Goal: Information Seeking & Learning: Learn about a topic

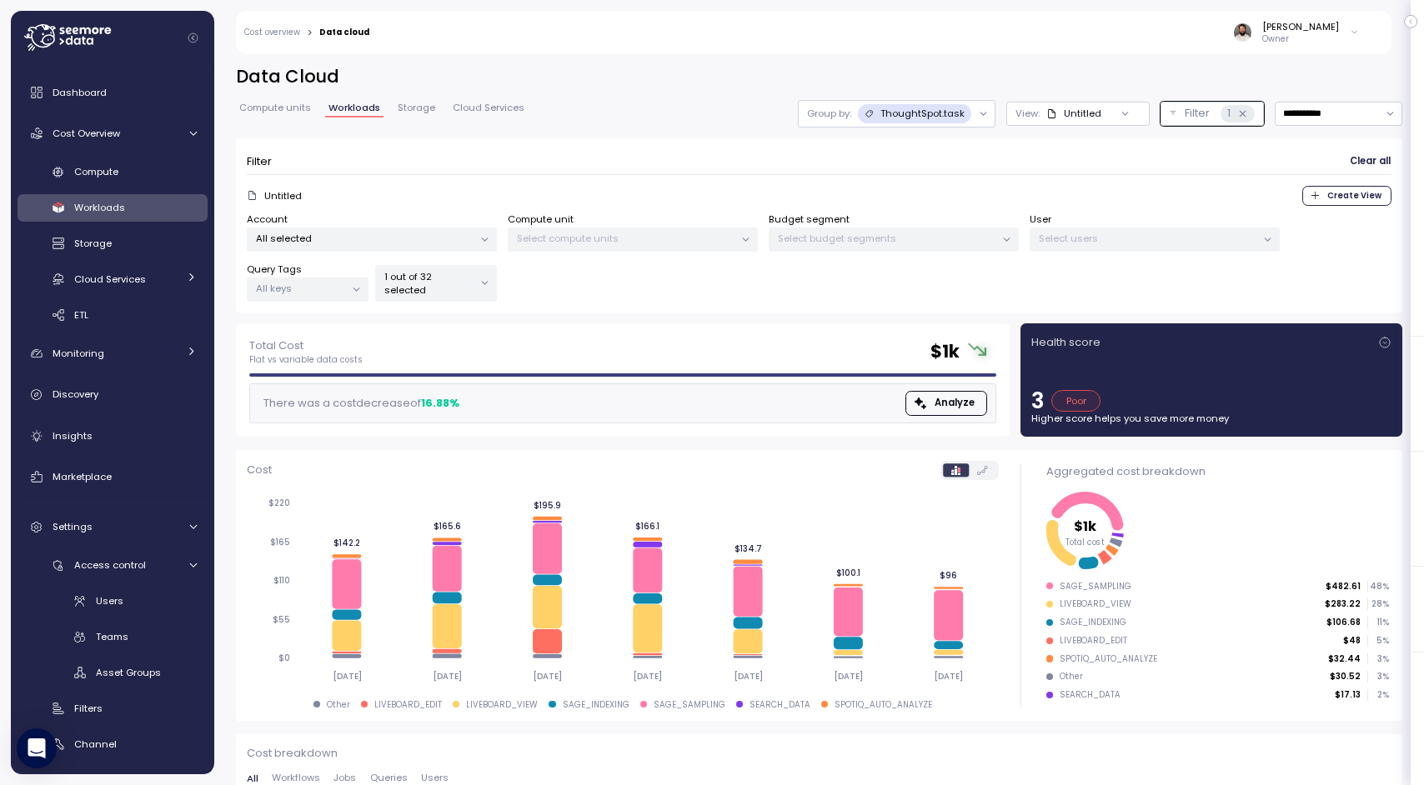
scroll to position [1, 0]
click at [79, 400] on span "Discovery" at bounding box center [76, 394] width 46 height 13
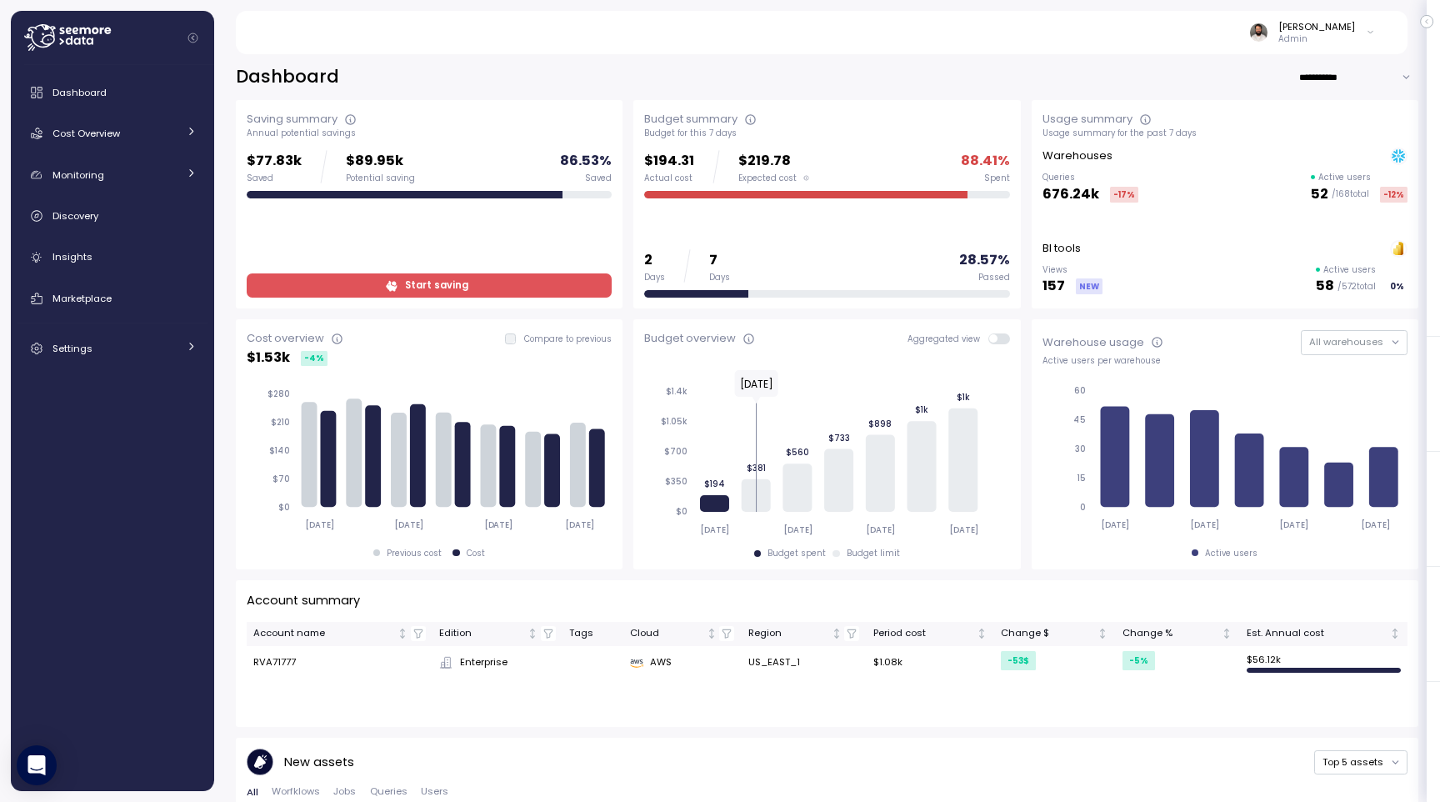
click at [108, 236] on div "Dashboard Cost Overview Compute Workloads Storage Cloud Services Clustering col…" at bounding box center [113, 220] width 190 height 289
click at [108, 223] on div "Discovery" at bounding box center [125, 216] width 144 height 17
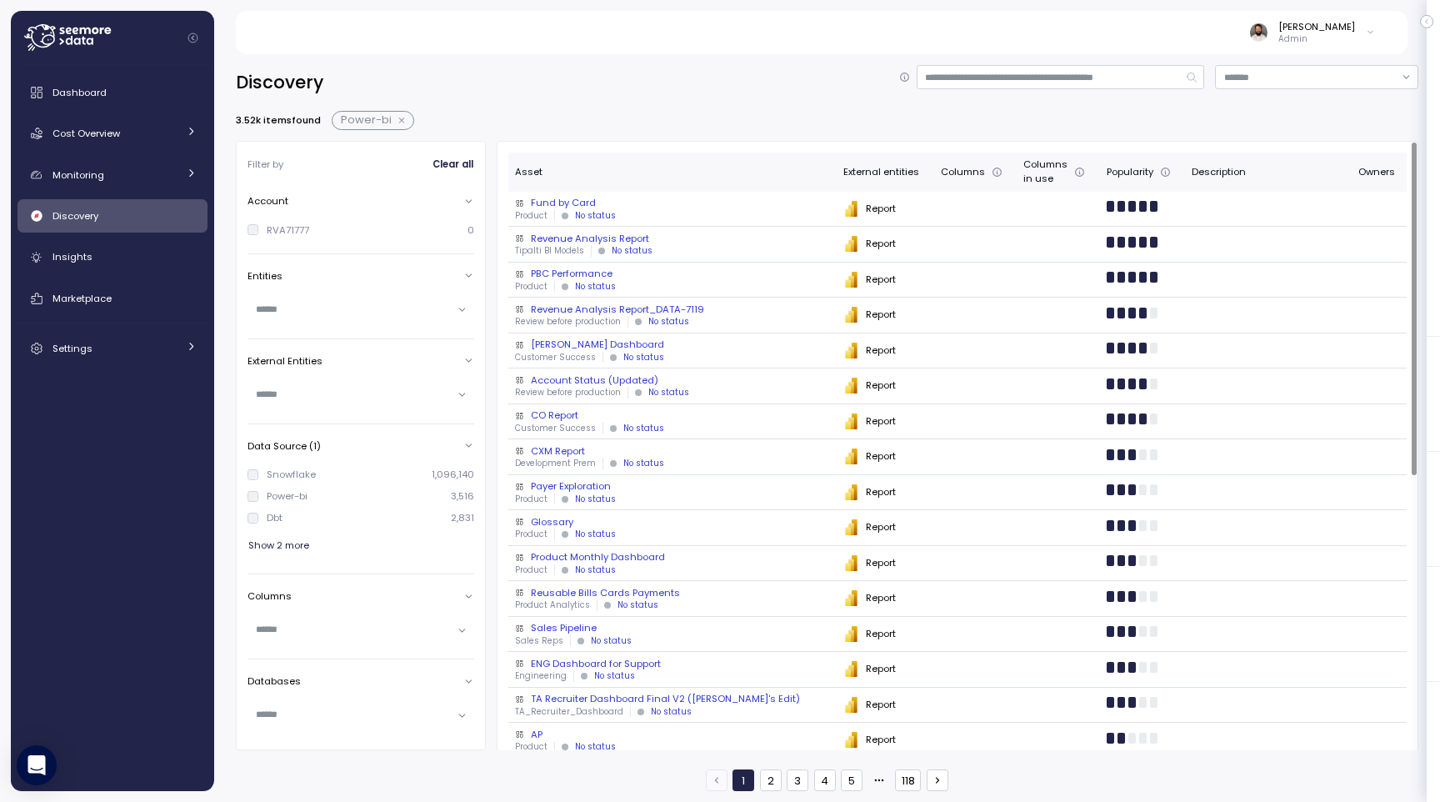
click at [652, 207] on div "Fund by Card" at bounding box center [672, 202] width 314 height 13
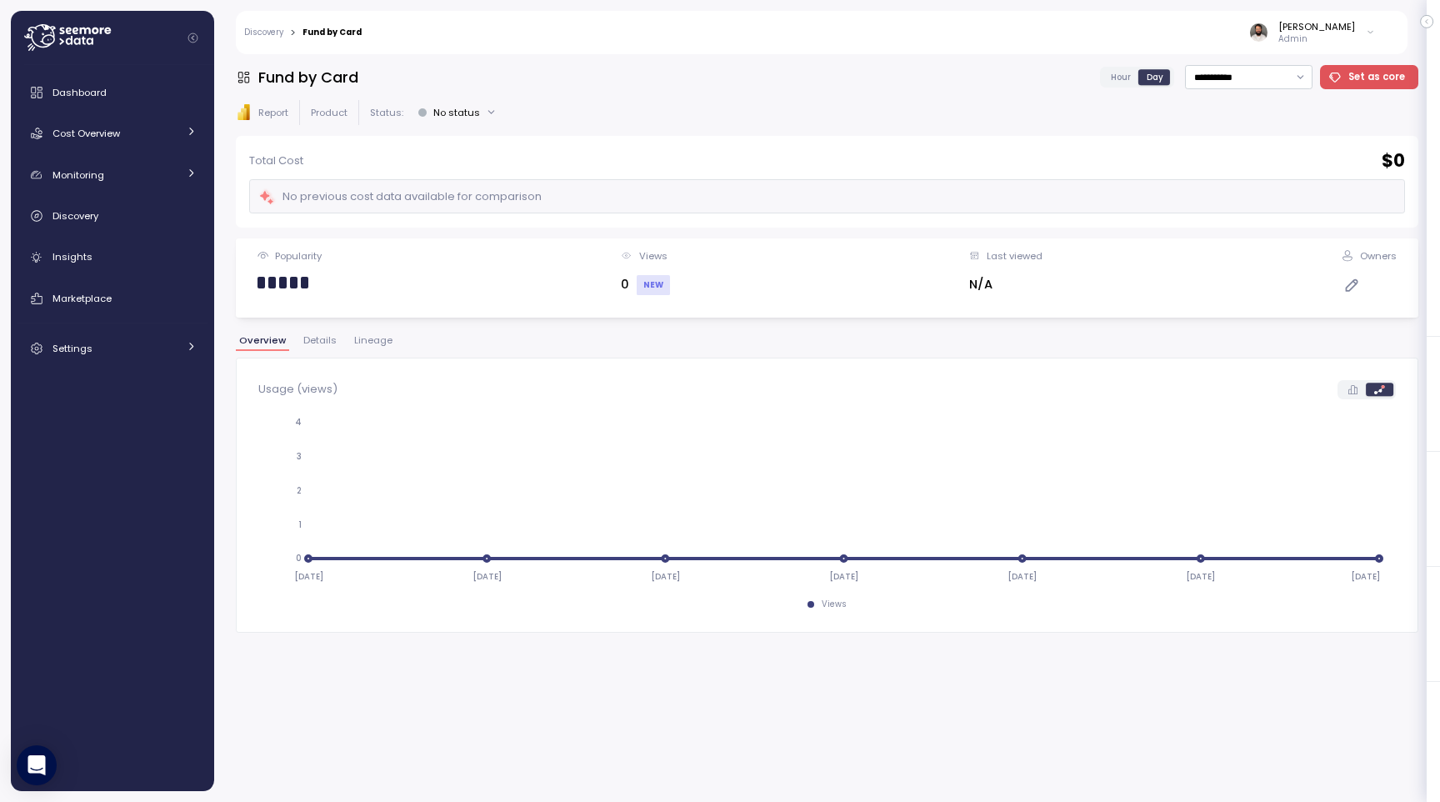
click at [948, 68] on div "Hour Day" at bounding box center [1137, 77] width 75 height 21
click at [948, 77] on span "Hour" at bounding box center [1121, 77] width 20 height 13
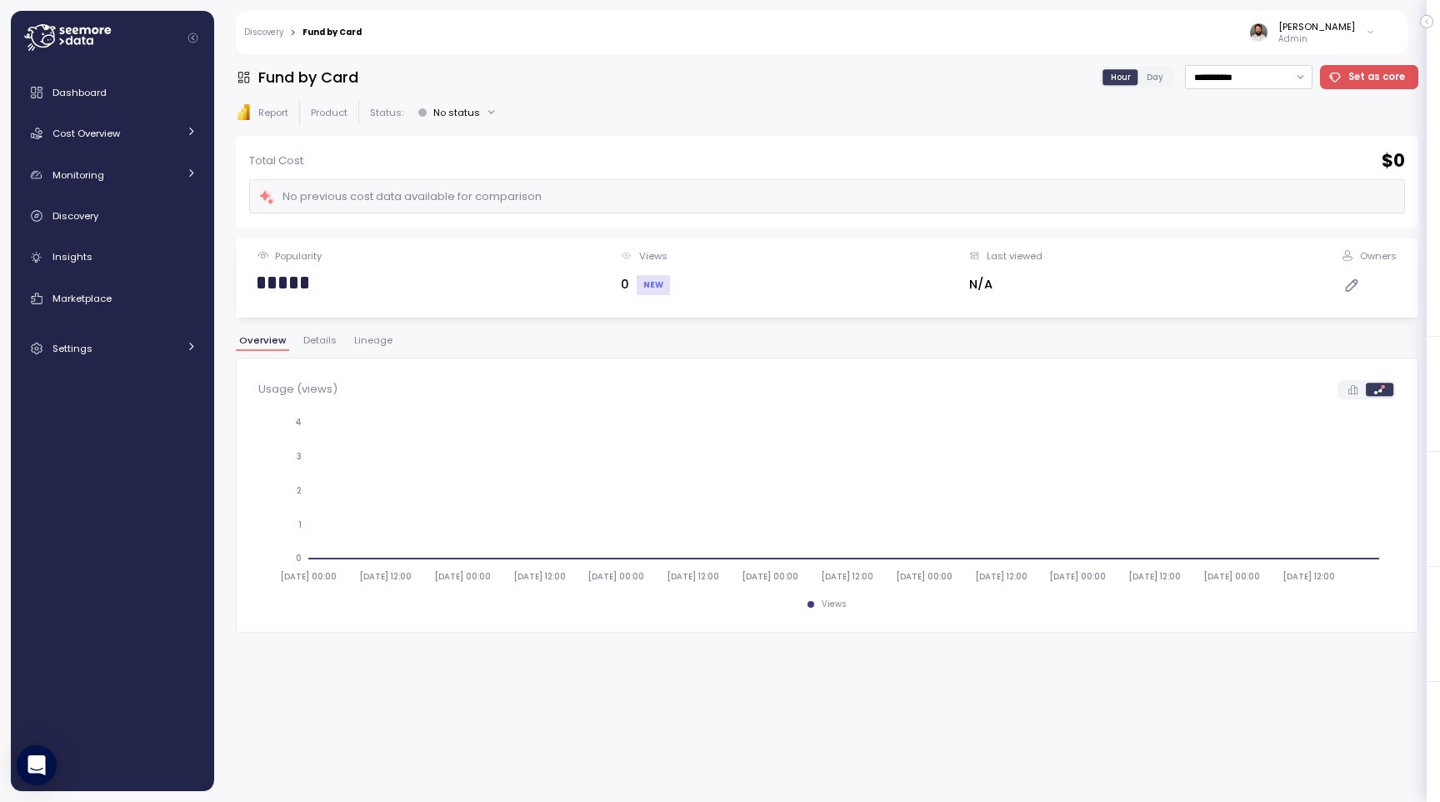
click at [273, 36] on link "Discovery" at bounding box center [263, 32] width 39 height 8
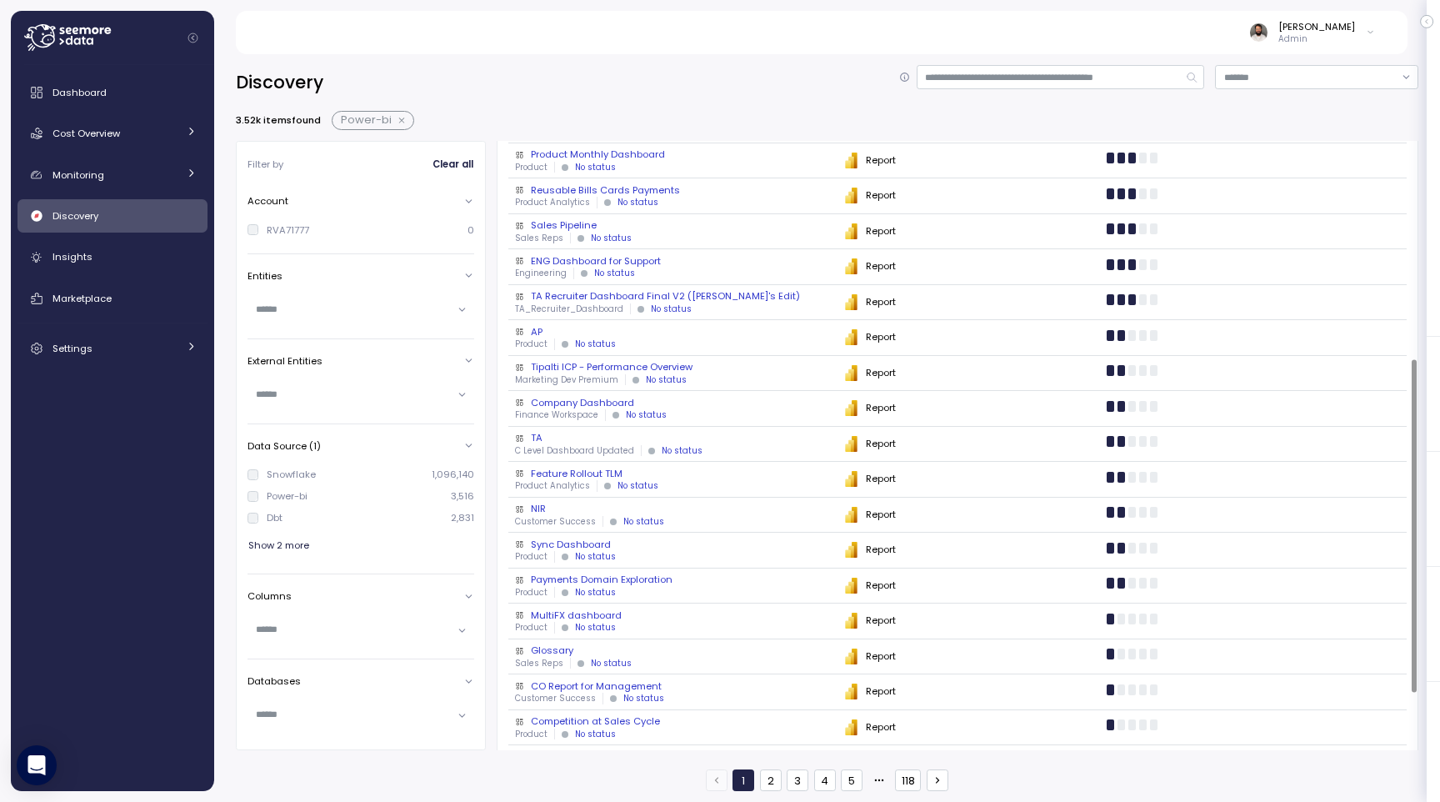
scroll to position [398, 0]
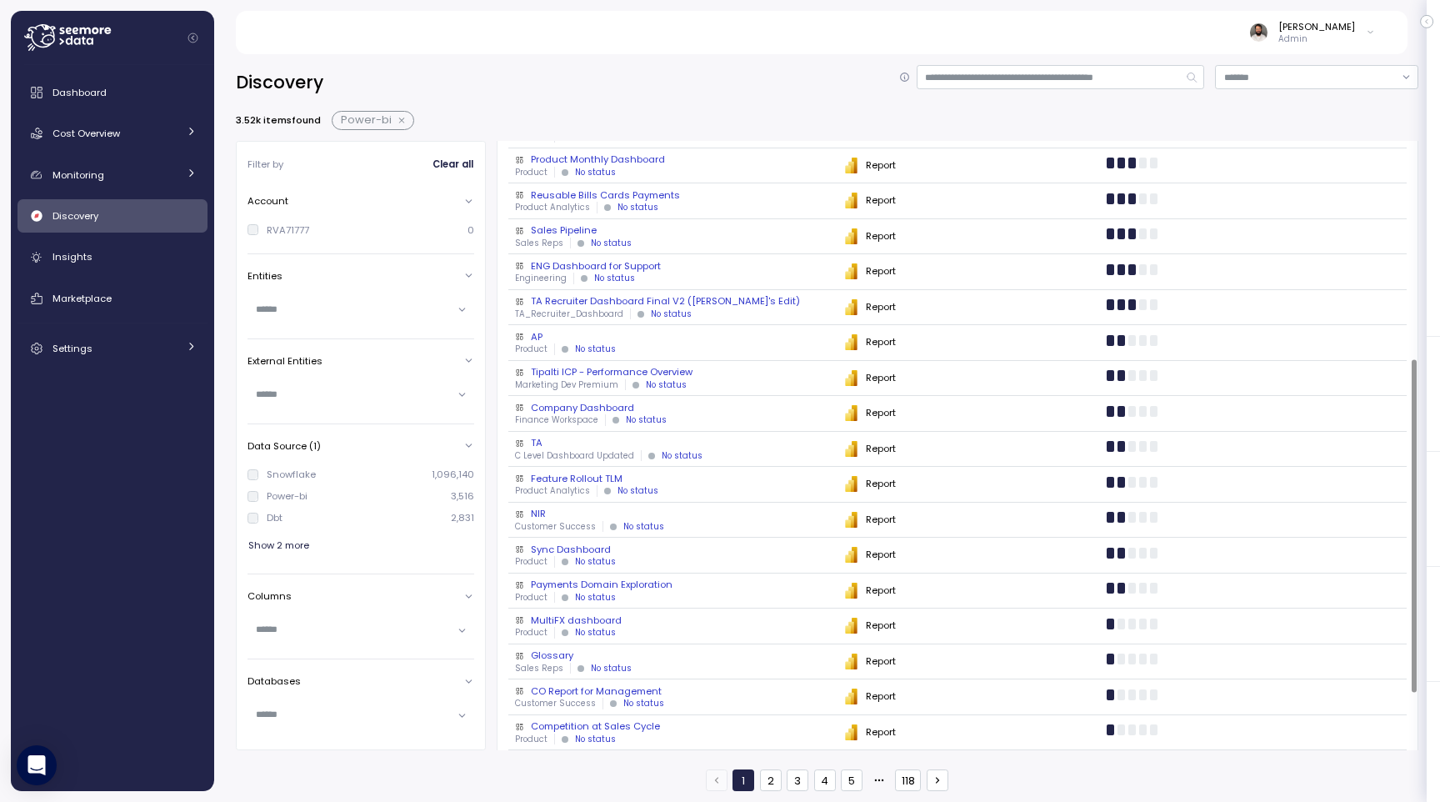
click at [660, 193] on div "Reusable Bills Cards Payments" at bounding box center [672, 194] width 314 height 13
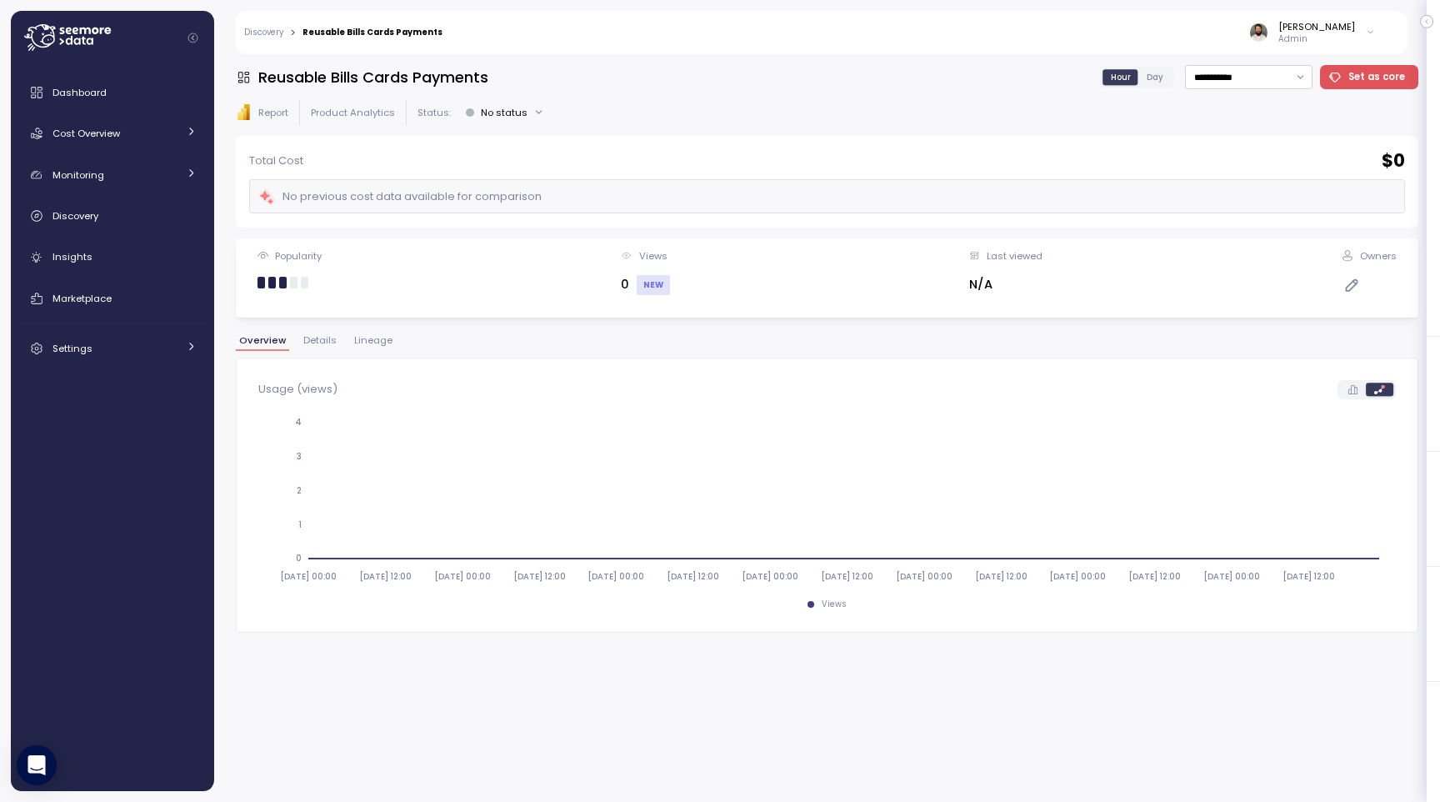
click at [364, 345] on span "Lineage" at bounding box center [373, 340] width 38 height 9
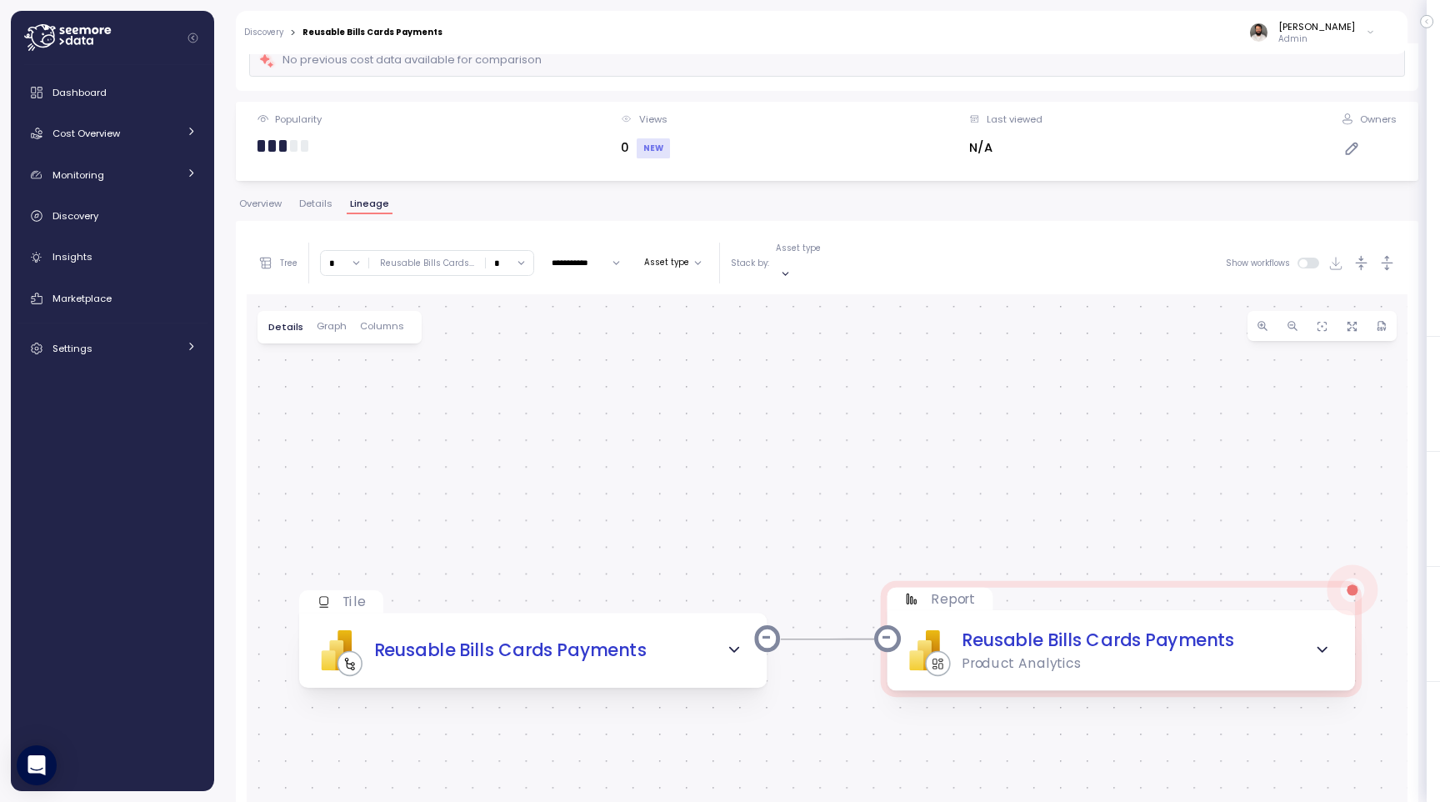
scroll to position [314, 0]
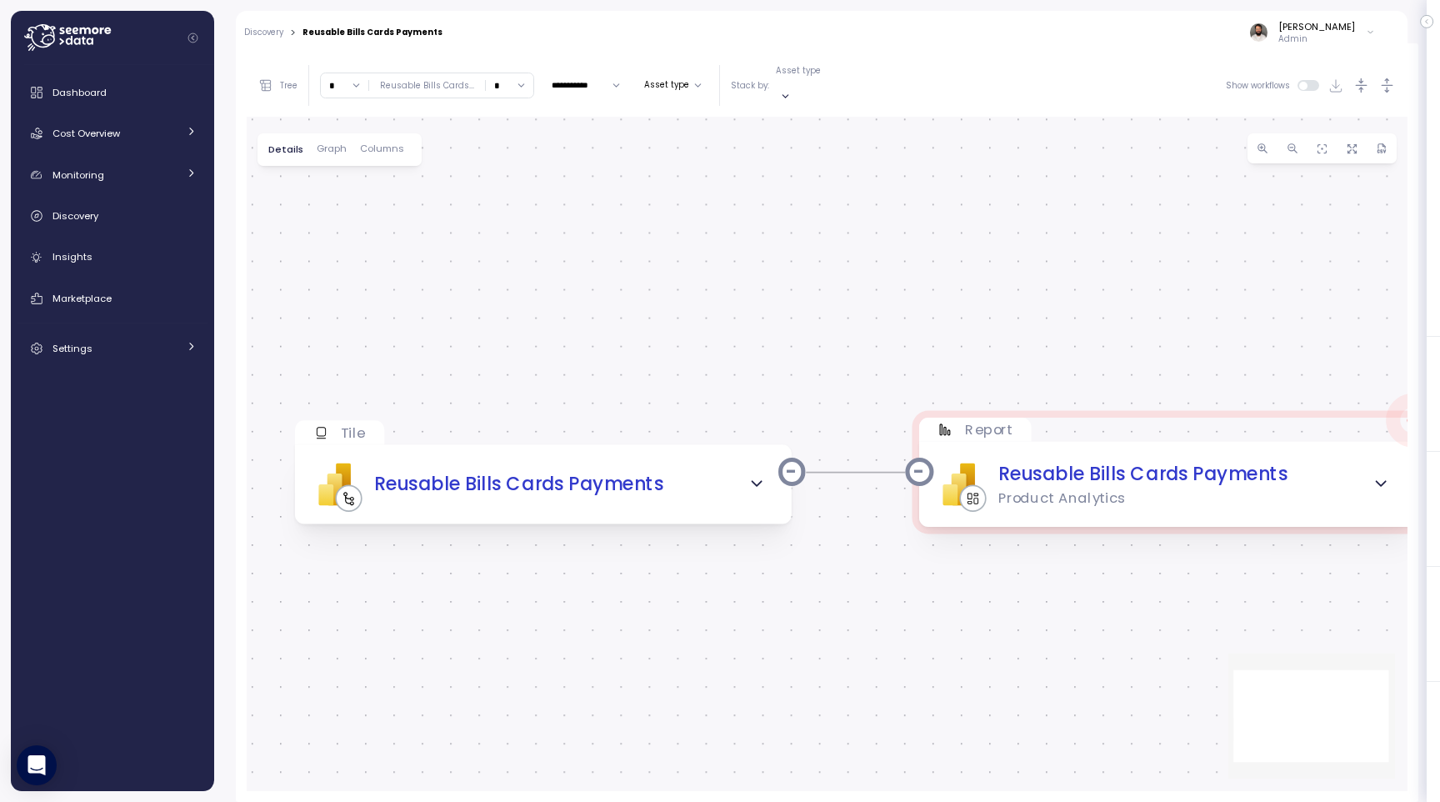
click at [339, 76] on input "*" at bounding box center [345, 85] width 48 height 24
click at [344, 228] on div "4" at bounding box center [346, 221] width 45 height 22
type input "*"
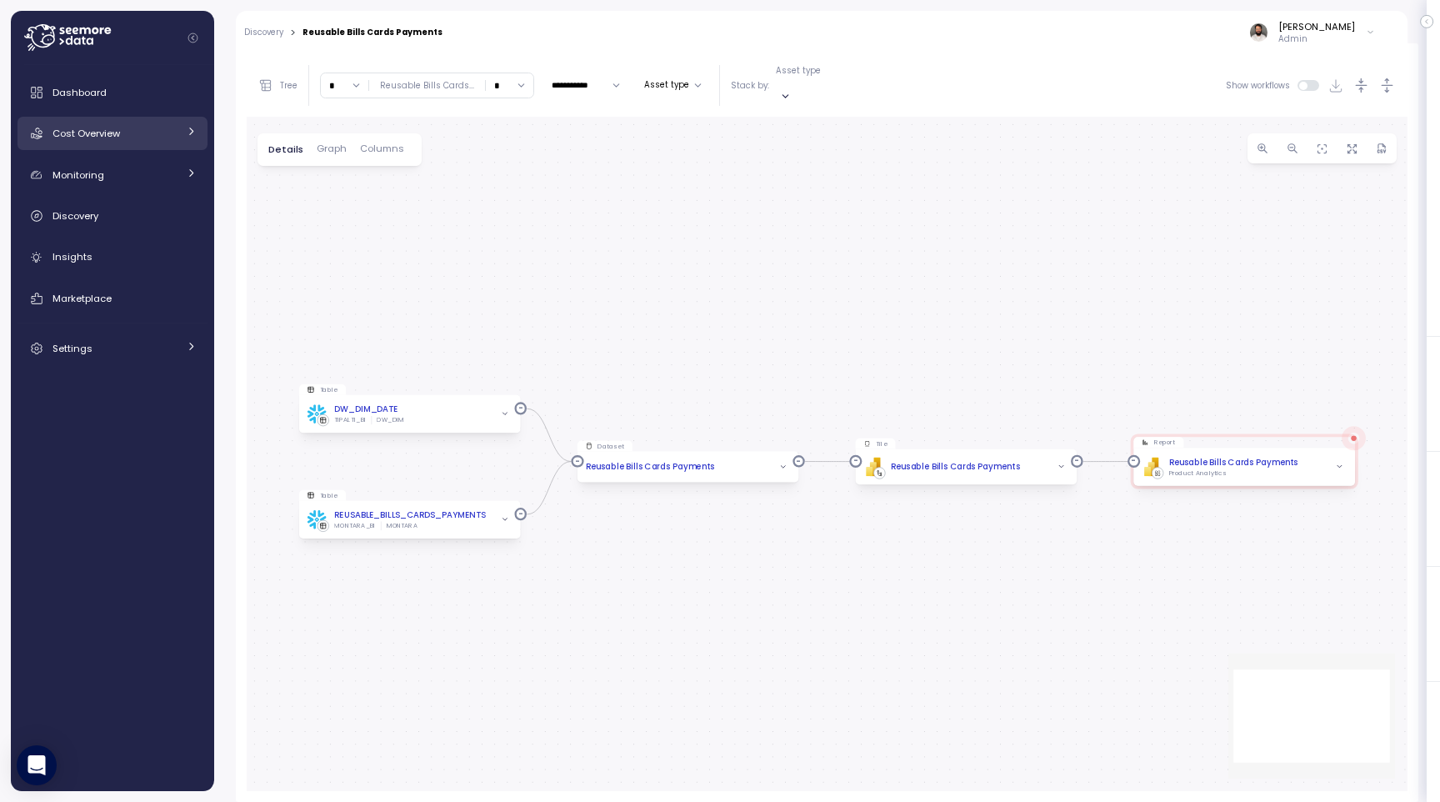
click at [114, 126] on div "Cost Overview" at bounding box center [115, 133] width 125 height 17
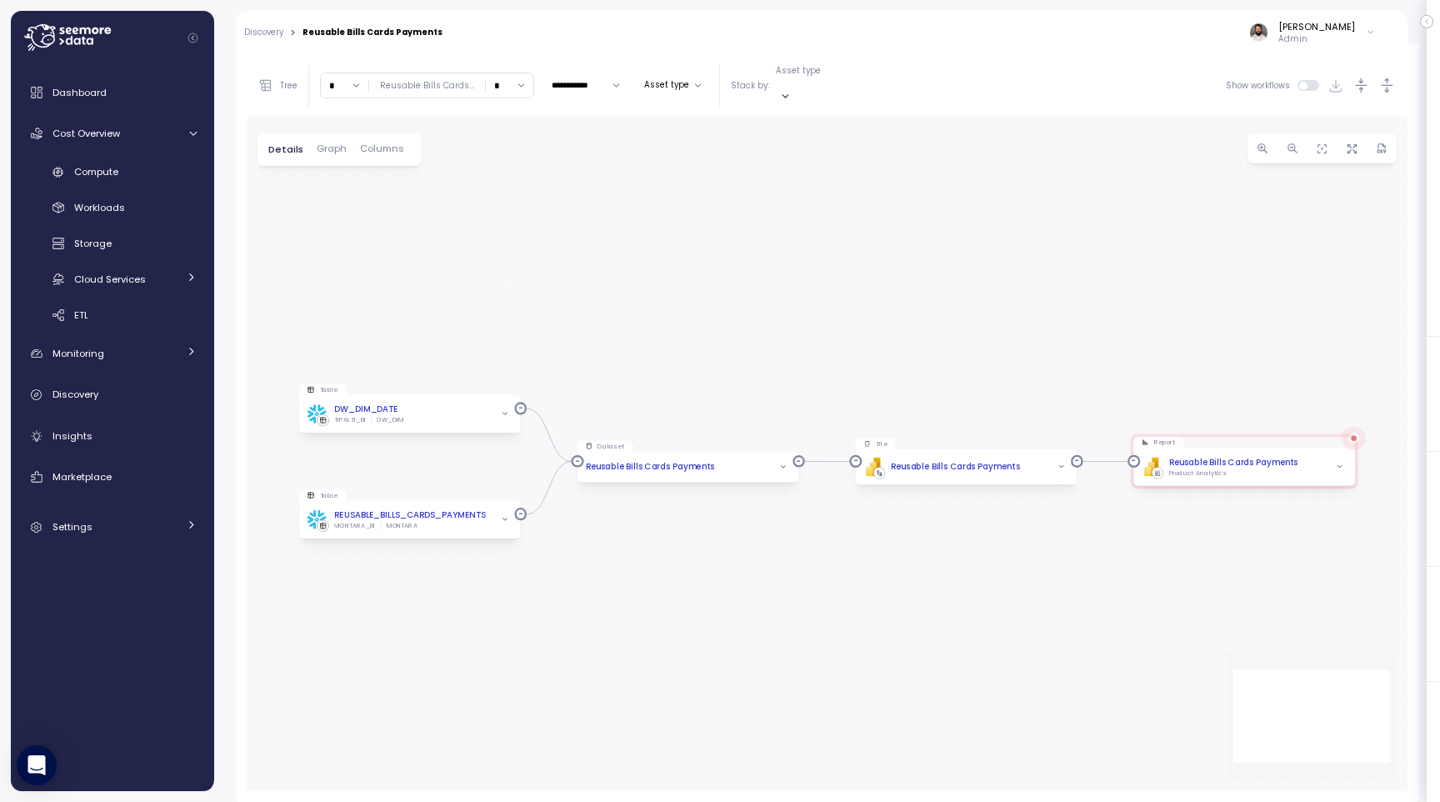
scroll to position [313, 0]
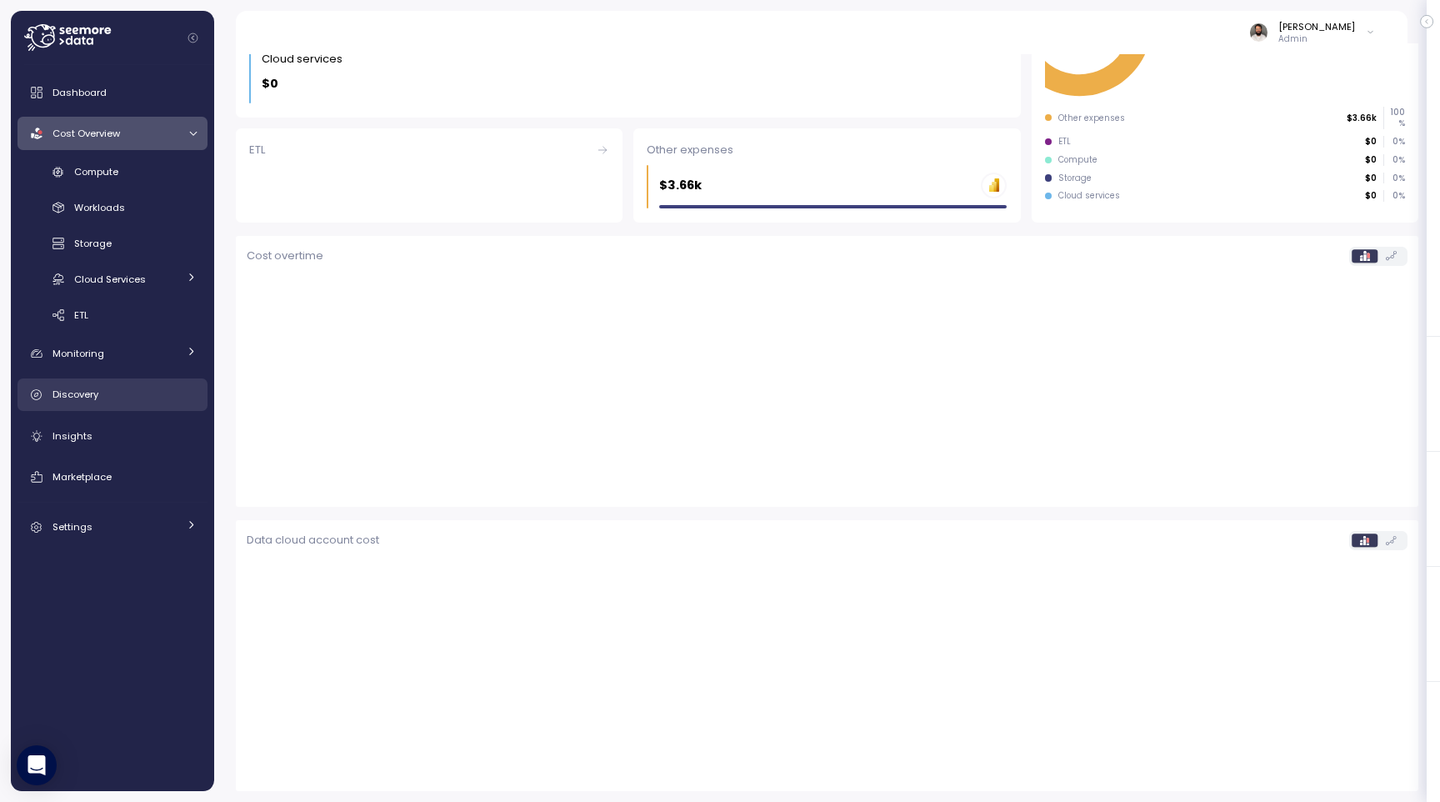
click at [133, 383] on link "Discovery" at bounding box center [113, 394] width 190 height 33
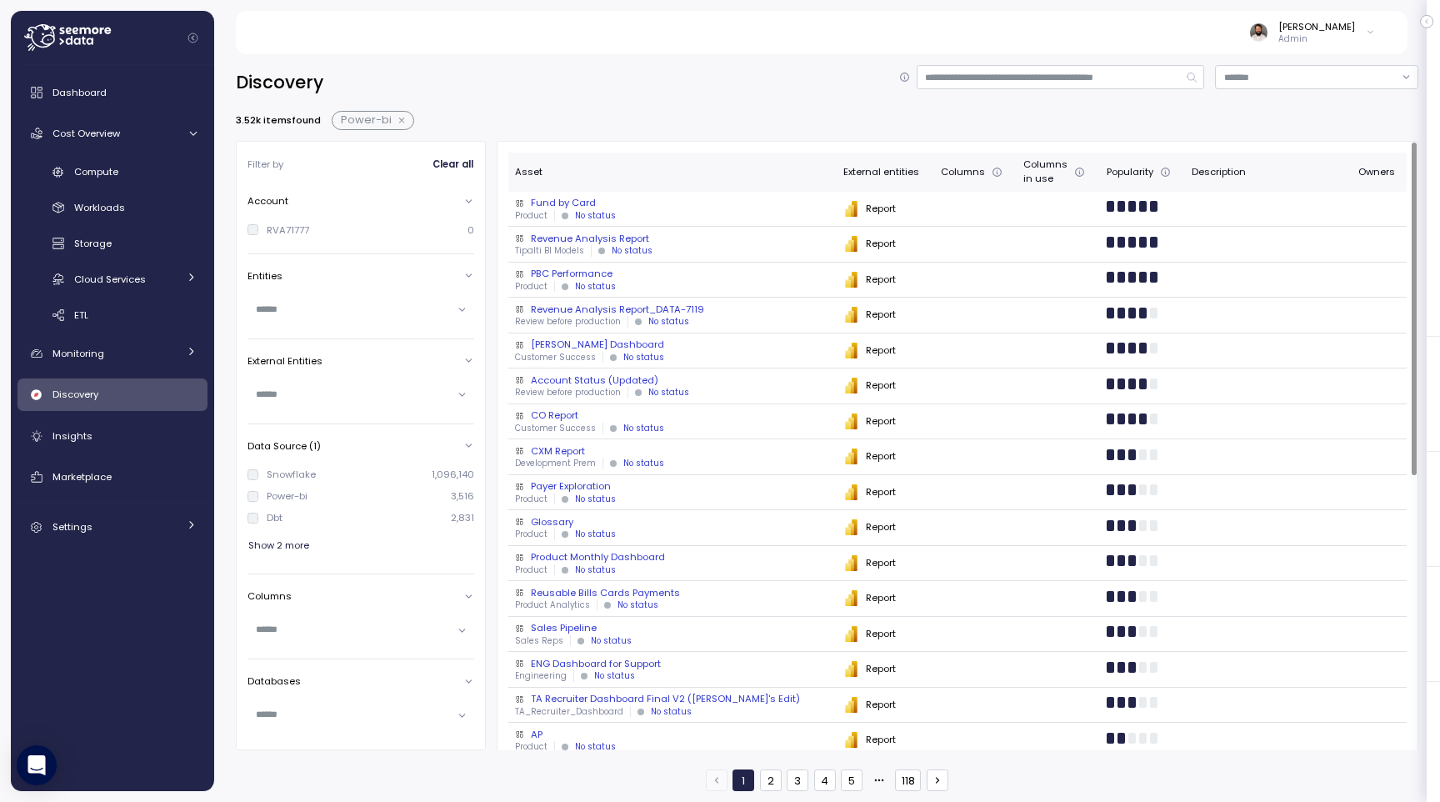
click at [717, 238] on div "Revenue Analysis Report" at bounding box center [672, 238] width 314 height 13
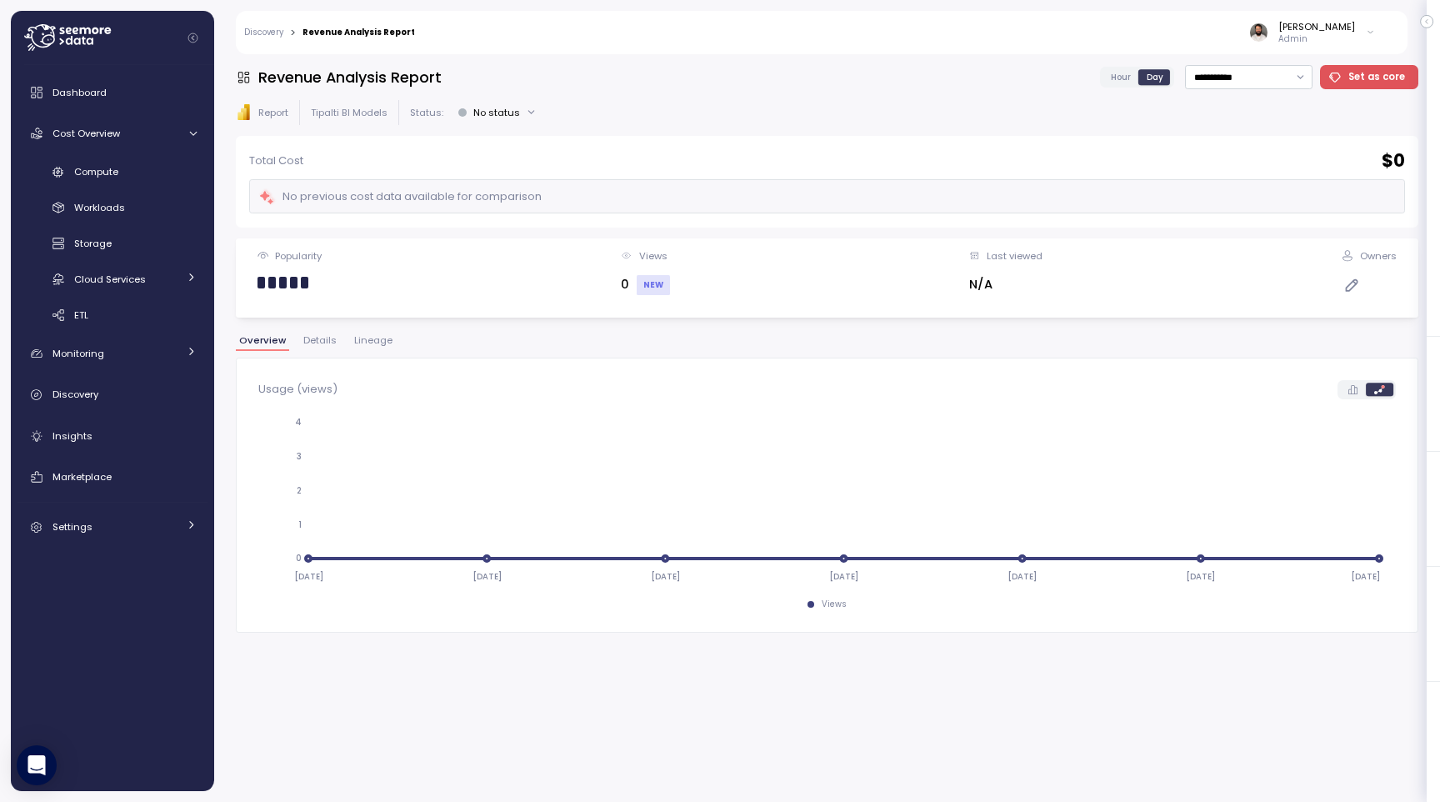
click at [393, 338] on div "Overview Details Lineage" at bounding box center [827, 347] width 1183 height 22
click at [373, 338] on span "Lineage" at bounding box center [373, 340] width 38 height 9
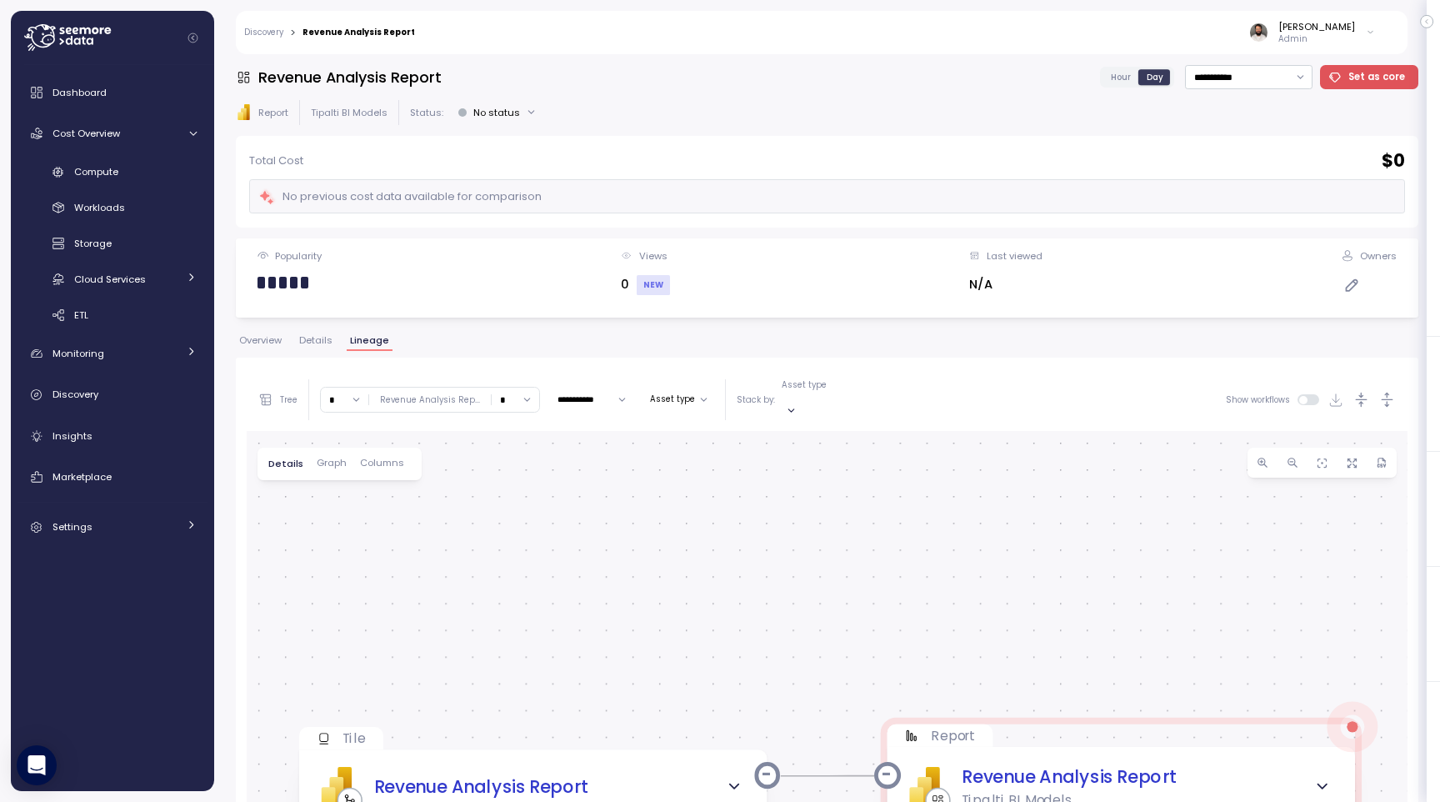
click at [336, 399] on input "*" at bounding box center [345, 400] width 48 height 24
click at [339, 523] on div "4" at bounding box center [346, 535] width 45 height 22
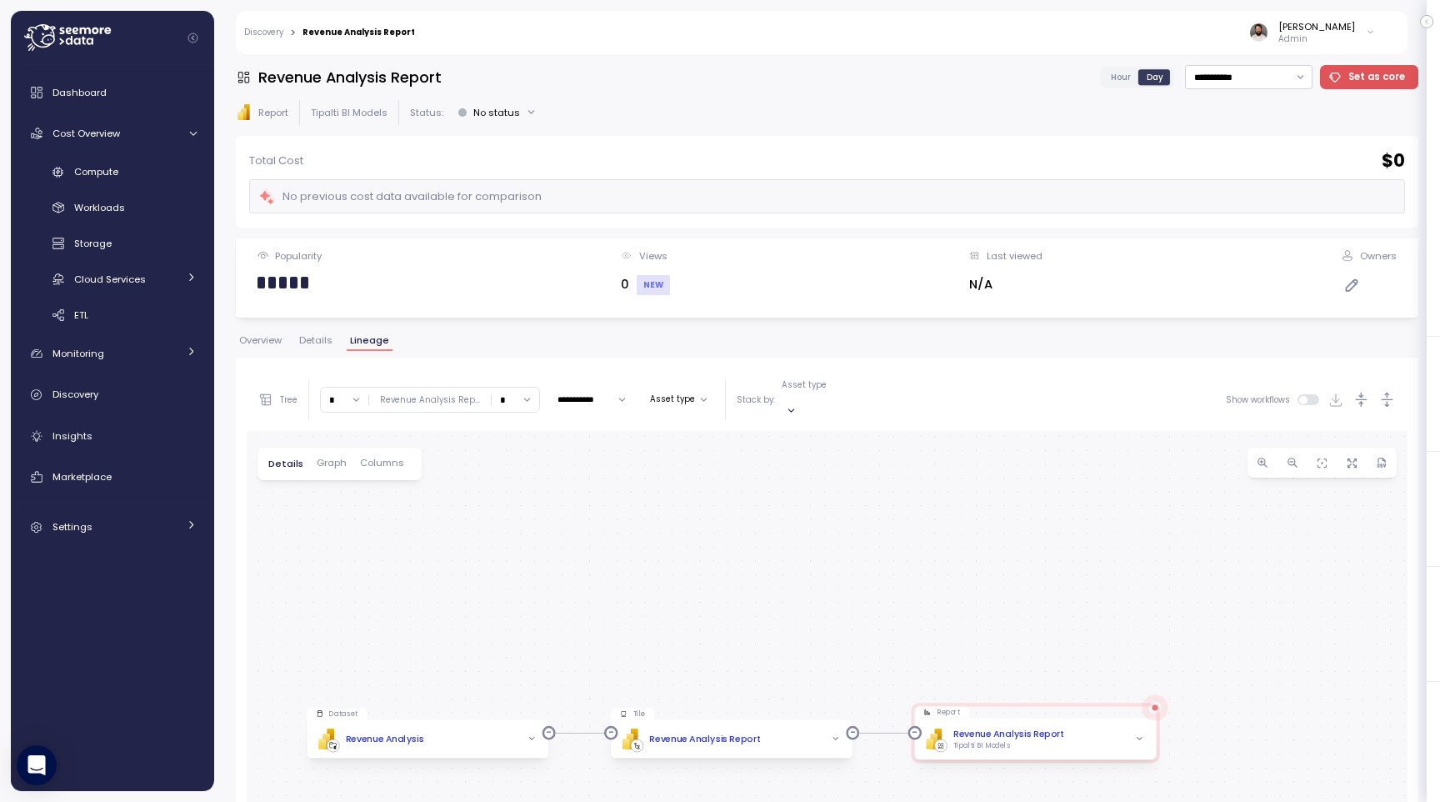
click at [344, 389] on input "*" at bounding box center [345, 400] width 48 height 24
click at [351, 523] on div "5" at bounding box center [353, 556] width 6 height 13
type input "*"
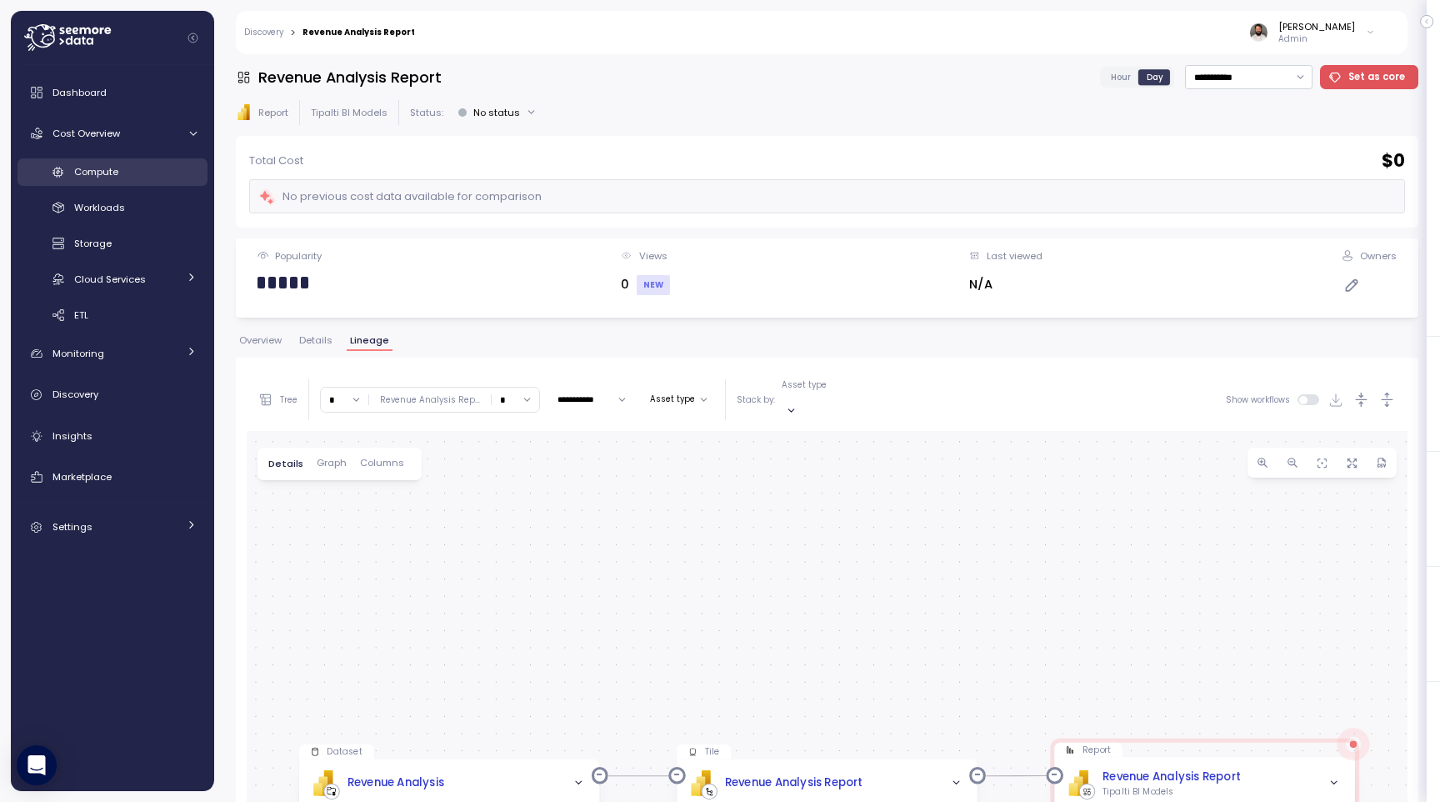
click at [135, 164] on div "Compute" at bounding box center [135, 171] width 123 height 17
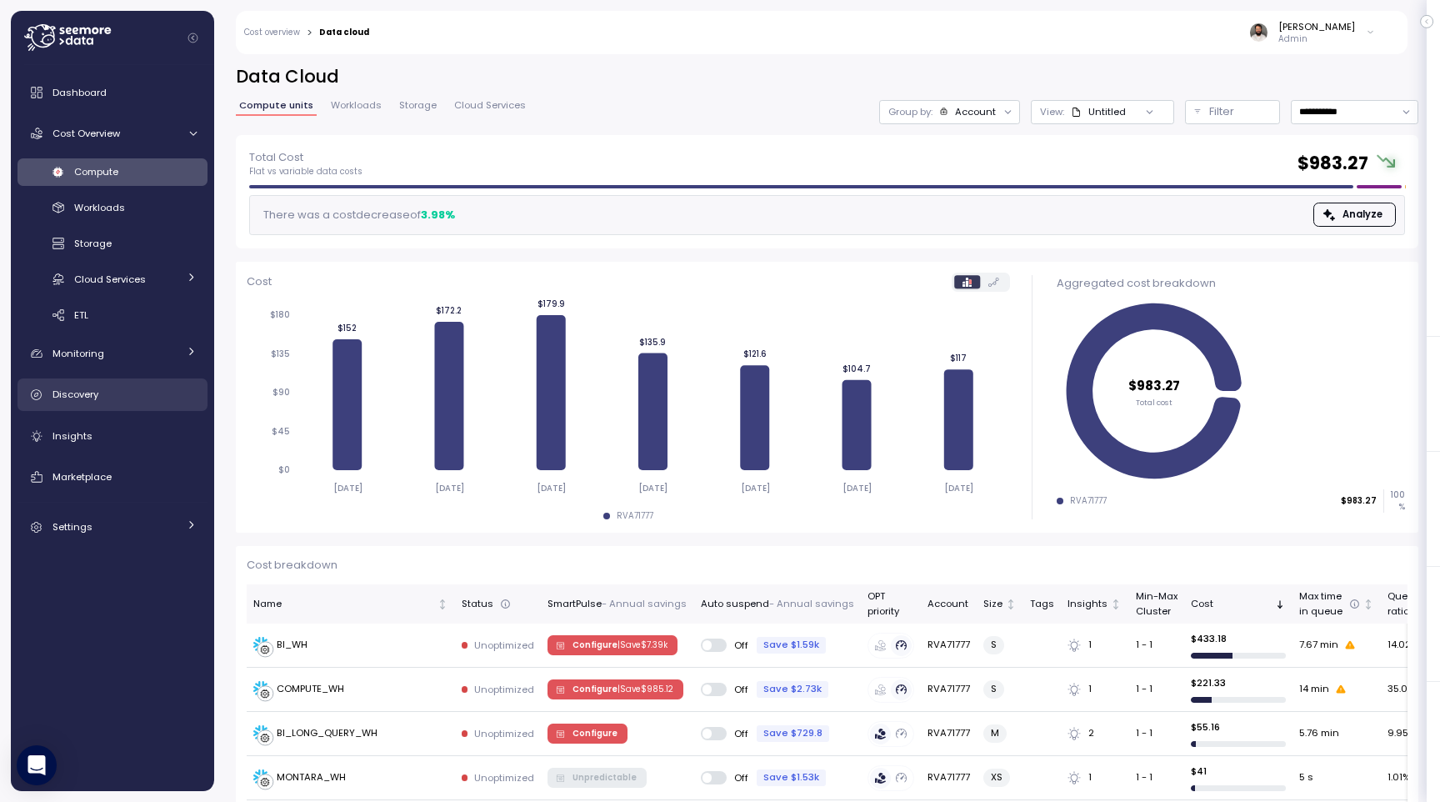
click at [103, 399] on div "Discovery" at bounding box center [125, 394] width 144 height 17
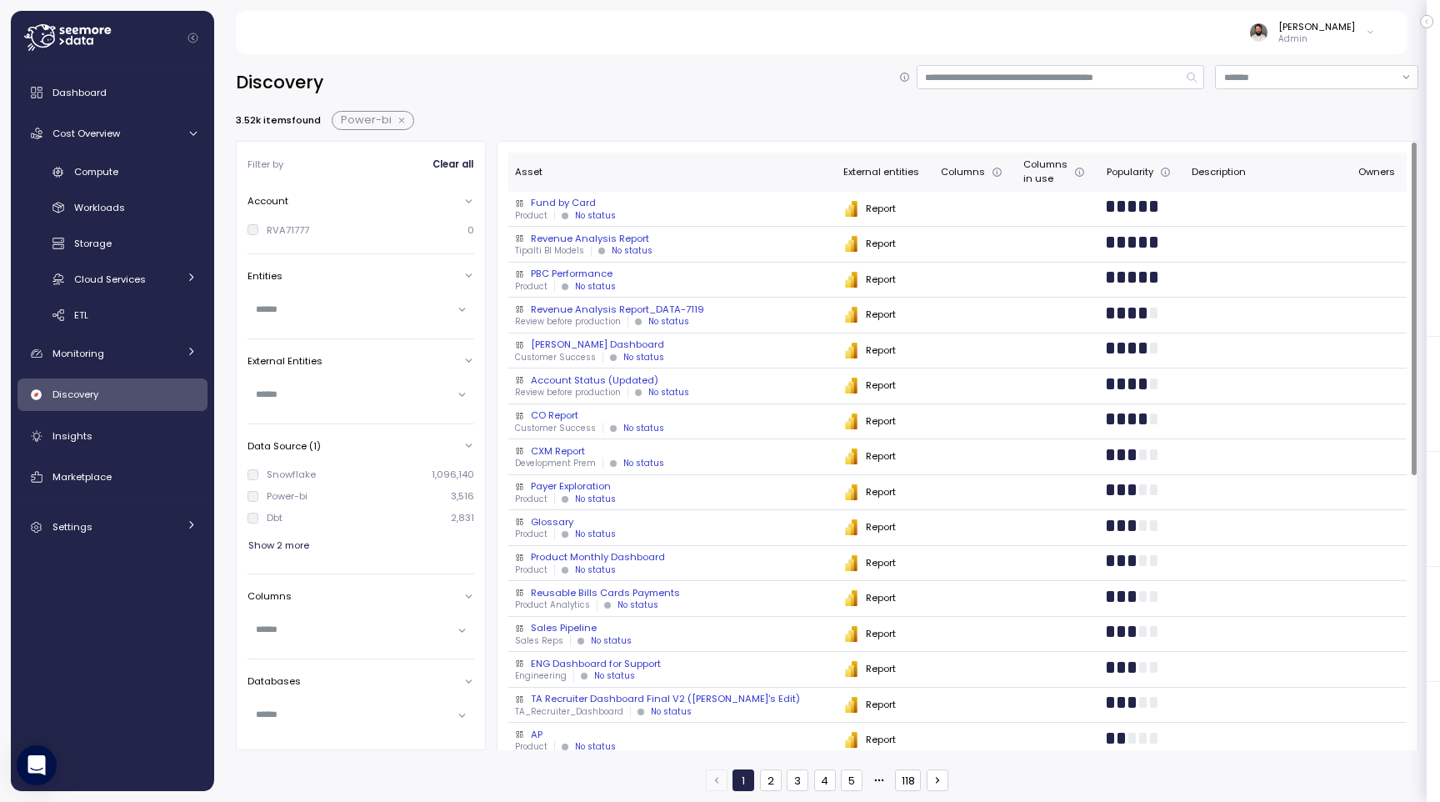
click at [635, 273] on div "PBC Performance" at bounding box center [672, 273] width 314 height 13
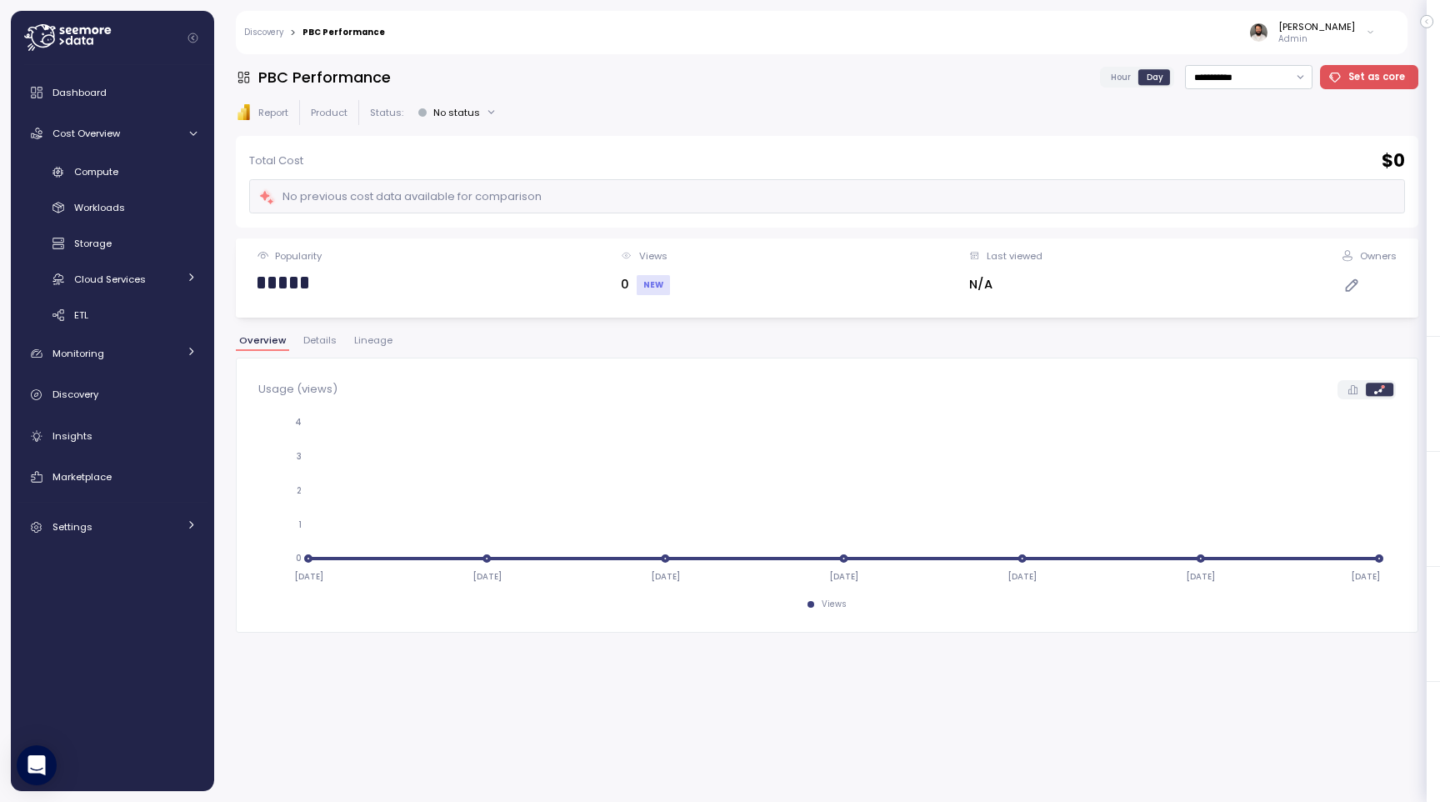
click at [368, 340] on span "Lineage" at bounding box center [373, 340] width 38 height 9
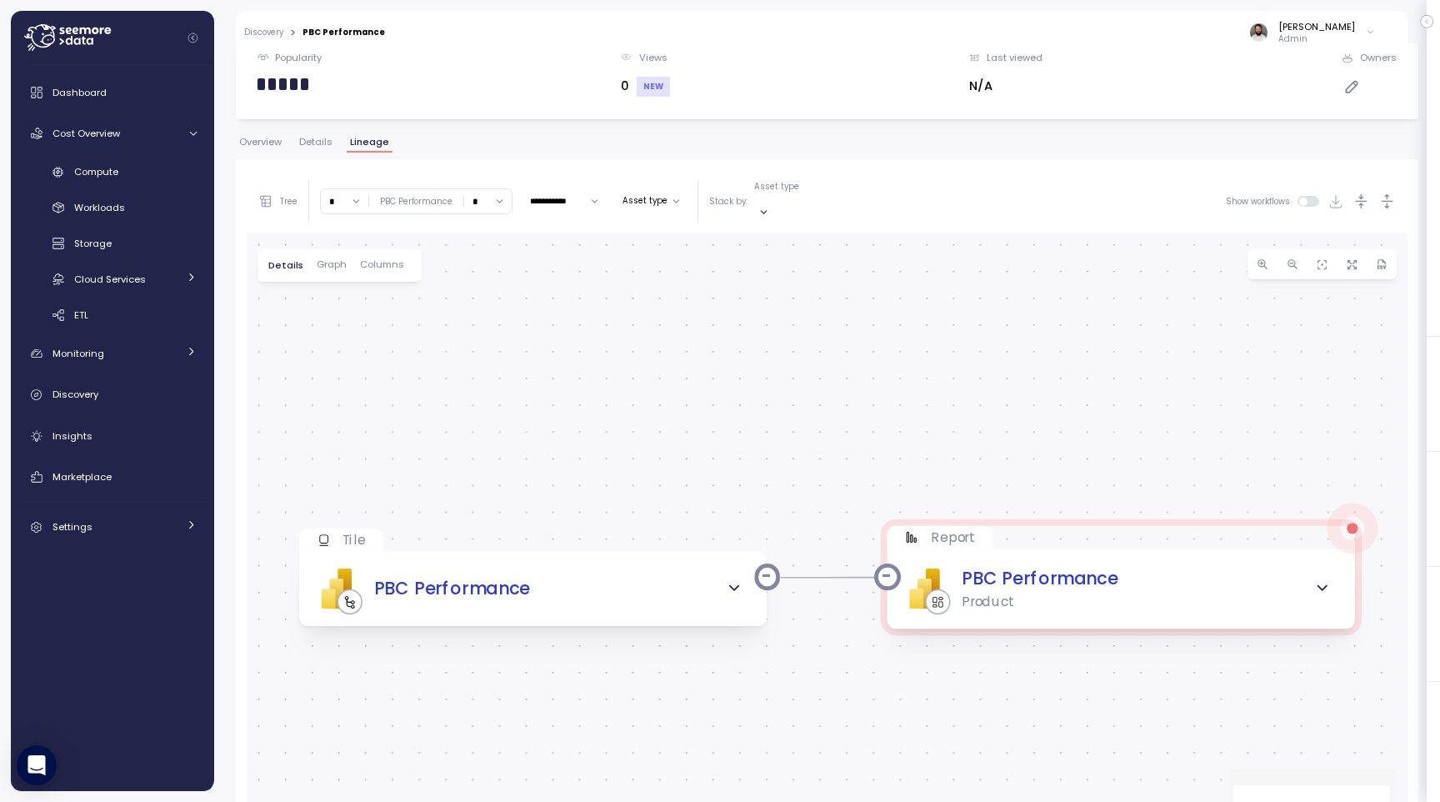
scroll to position [314, 0]
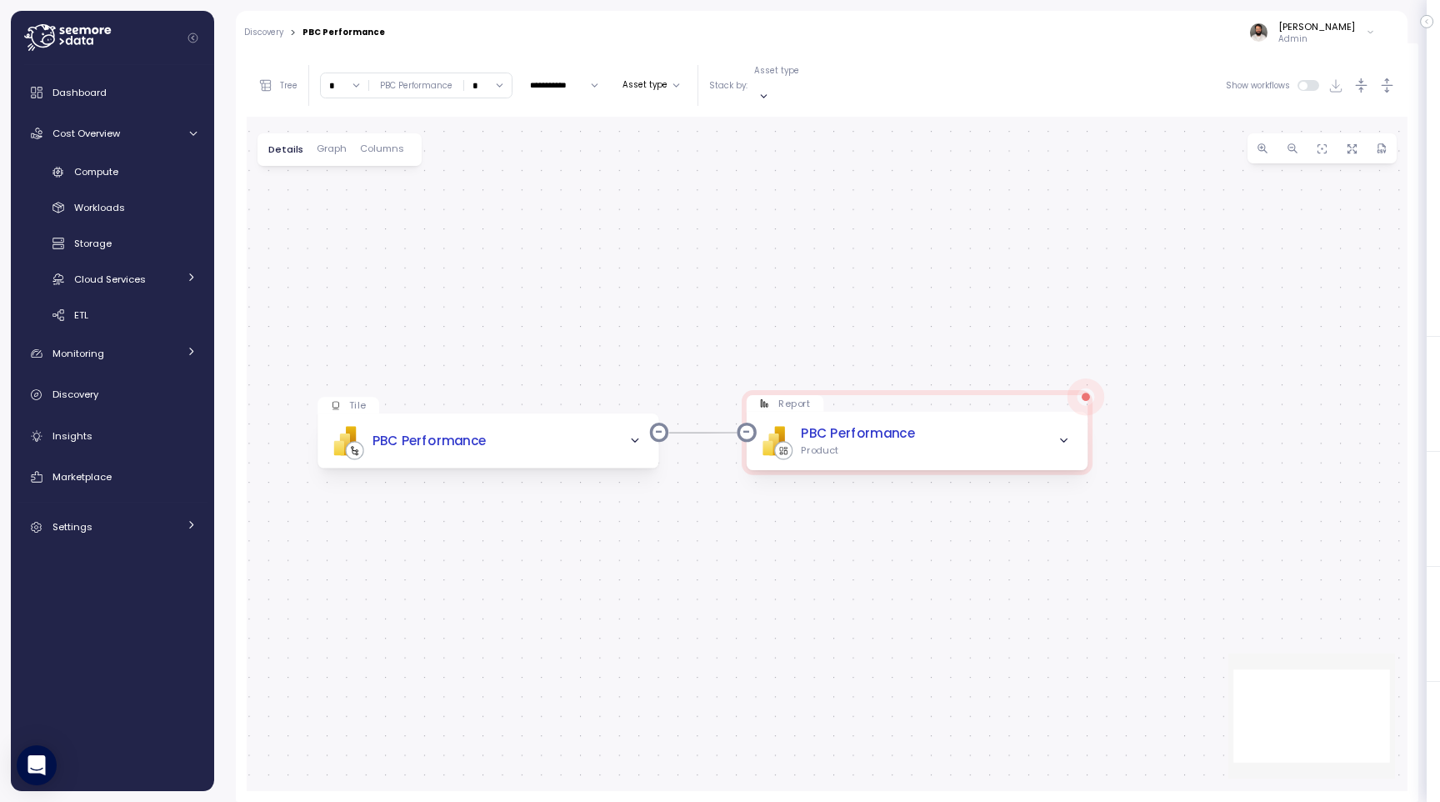
click at [348, 76] on input "*" at bounding box center [345, 85] width 48 height 24
click at [348, 251] on div "∞ 0 1 2 3 4 5 6 7 8 9 10 11 12 13 14 15 16 17 18 19 20" at bounding box center [345, 175] width 48 height 156
click at [347, 241] on div "5" at bounding box center [343, 242] width 25 height 13
type input "*"
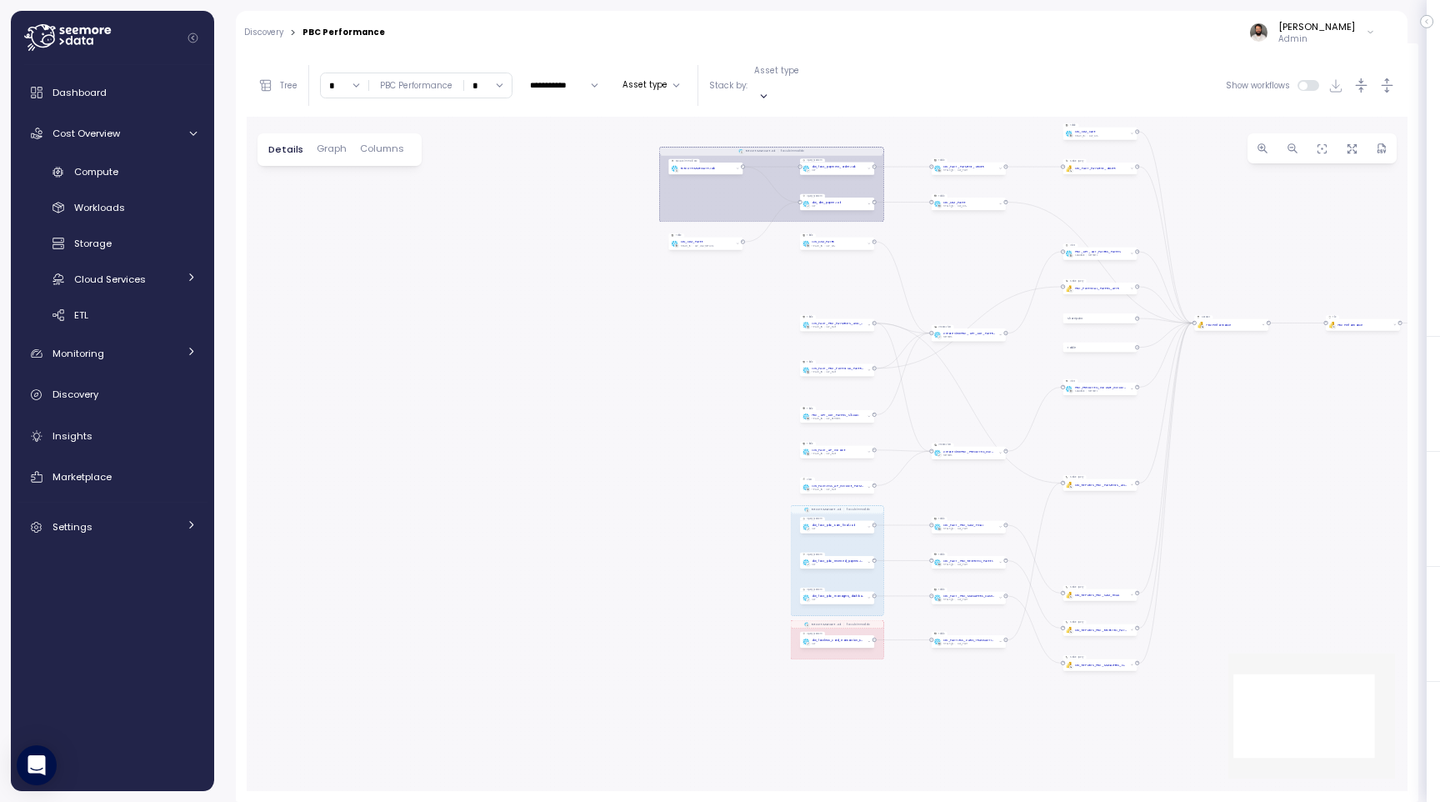
drag, startPoint x: 671, startPoint y: 468, endPoint x: 1003, endPoint y: 242, distance: 401.3
click at [948, 243] on div "EXECUTE IMMEDIATE Job Execute immediate EXECUTE IMMEDIATE Job Execute immediate…" at bounding box center [827, 454] width 1161 height 674
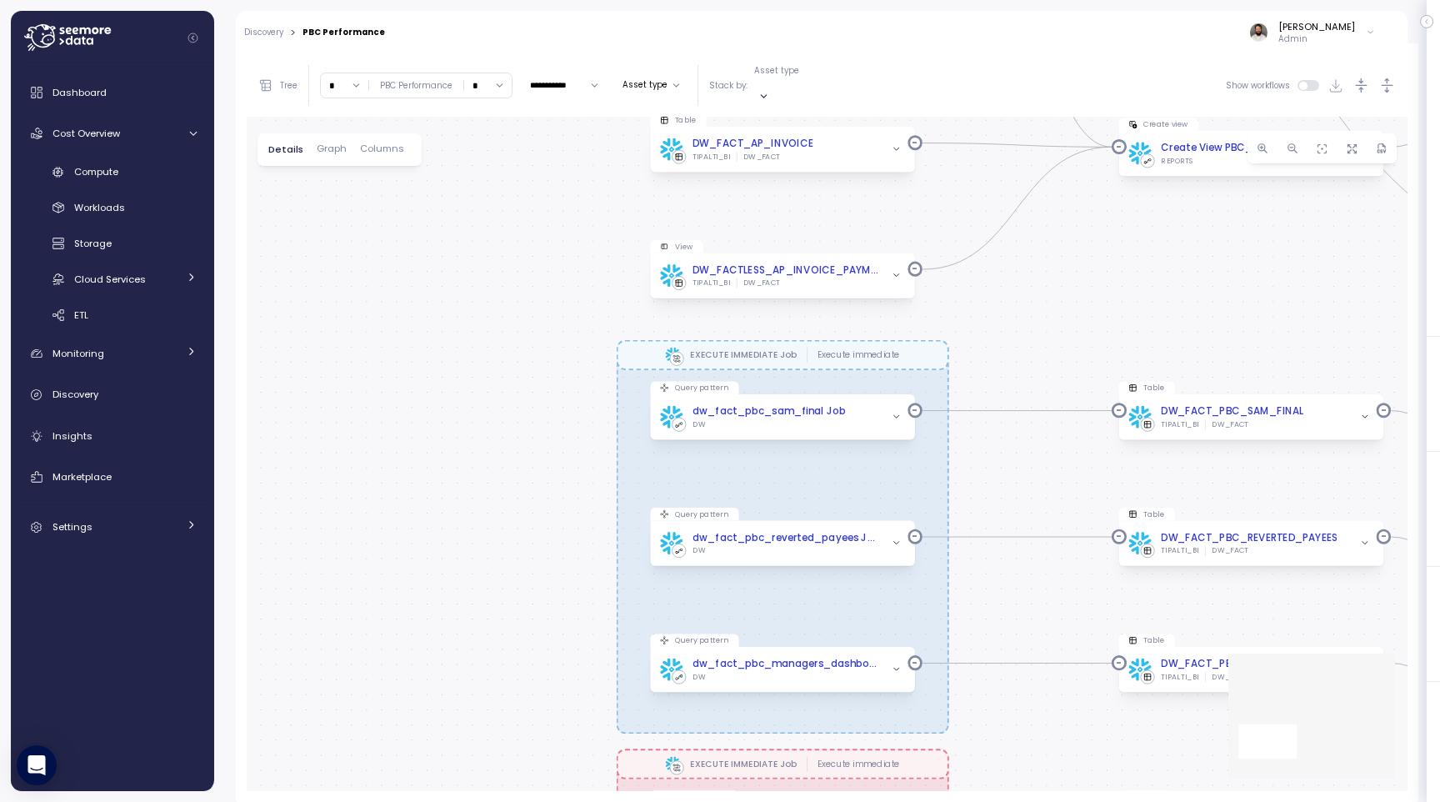
drag, startPoint x: 808, startPoint y: 458, endPoint x: 417, endPoint y: 763, distance: 496.4
click at [417, 523] on div "EXECUTE IMMEDIATE Job Execute immediate EXECUTE IMMEDIATE Job Execute immediate…" at bounding box center [827, 454] width 1161 height 674
